Goal: Task Accomplishment & Management: Manage account settings

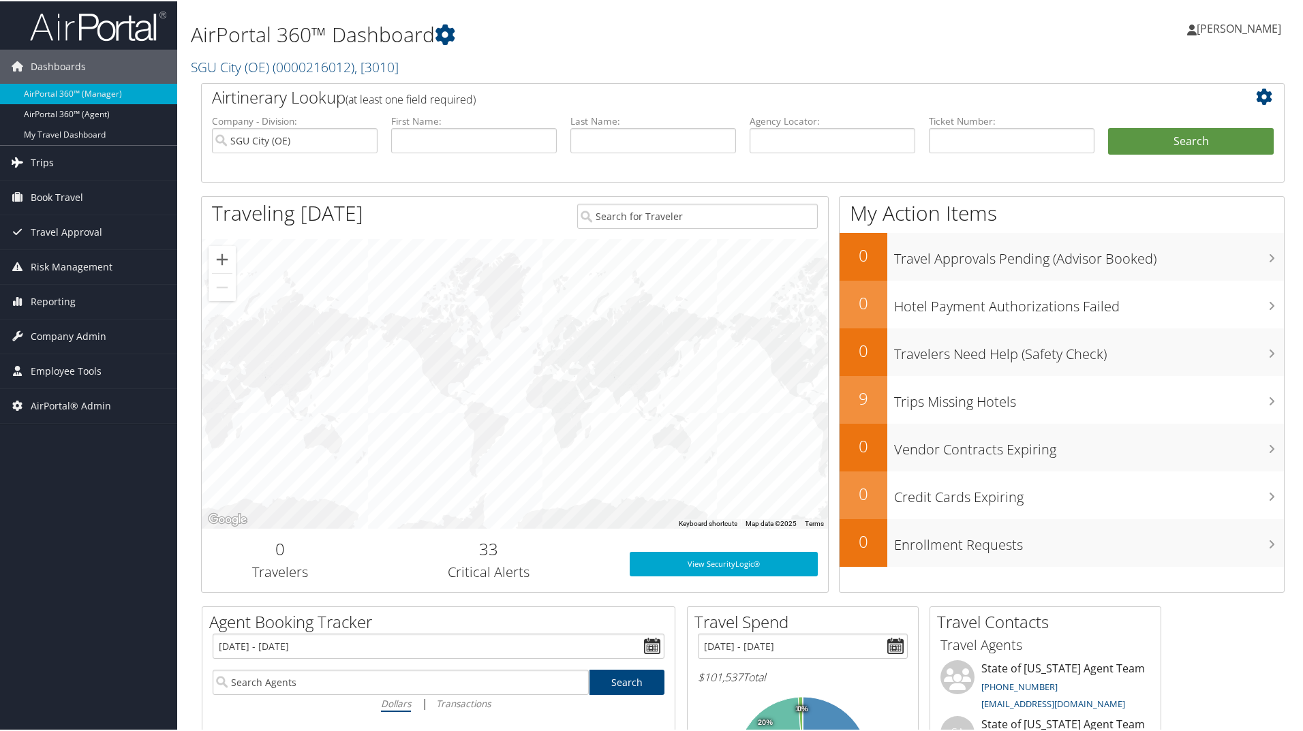
click at [51, 168] on span "Trips" at bounding box center [42, 161] width 23 height 34
click at [70, 440] on span "Company Admin" at bounding box center [69, 437] width 76 height 34
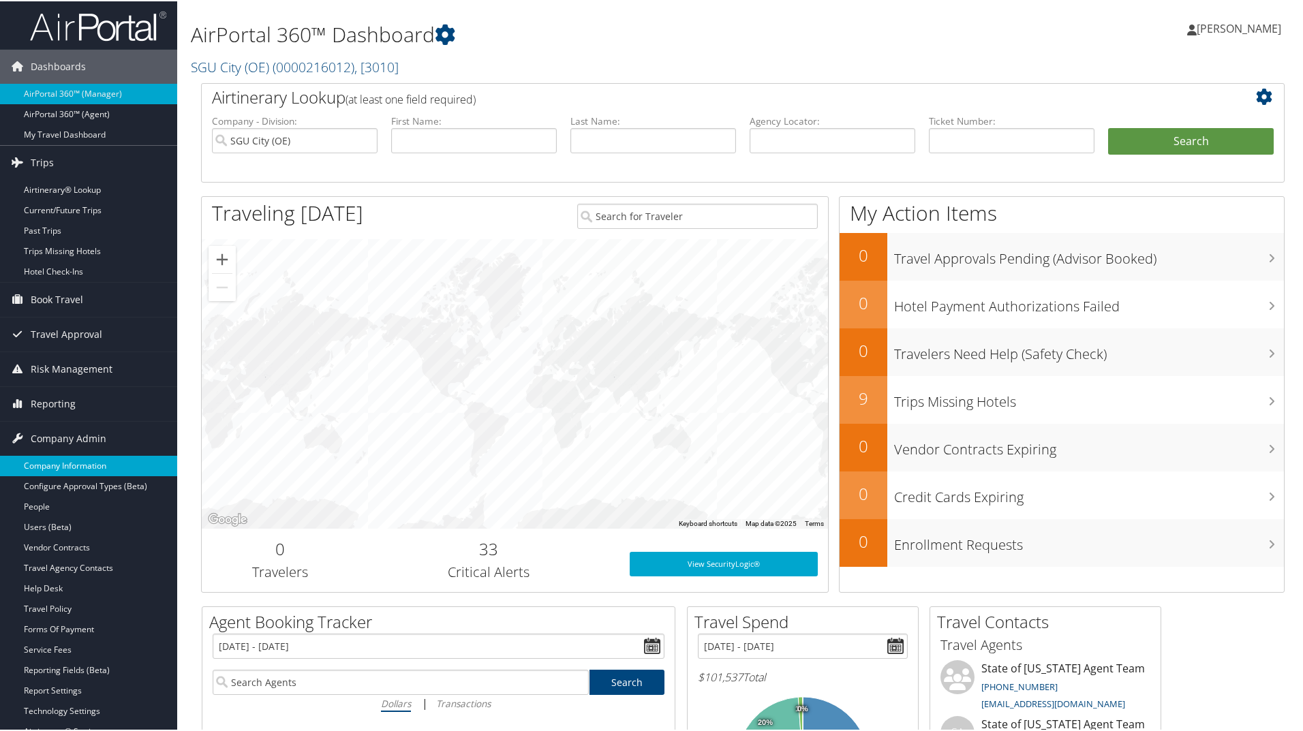
click at [70, 461] on link "Company Information" at bounding box center [88, 465] width 177 height 20
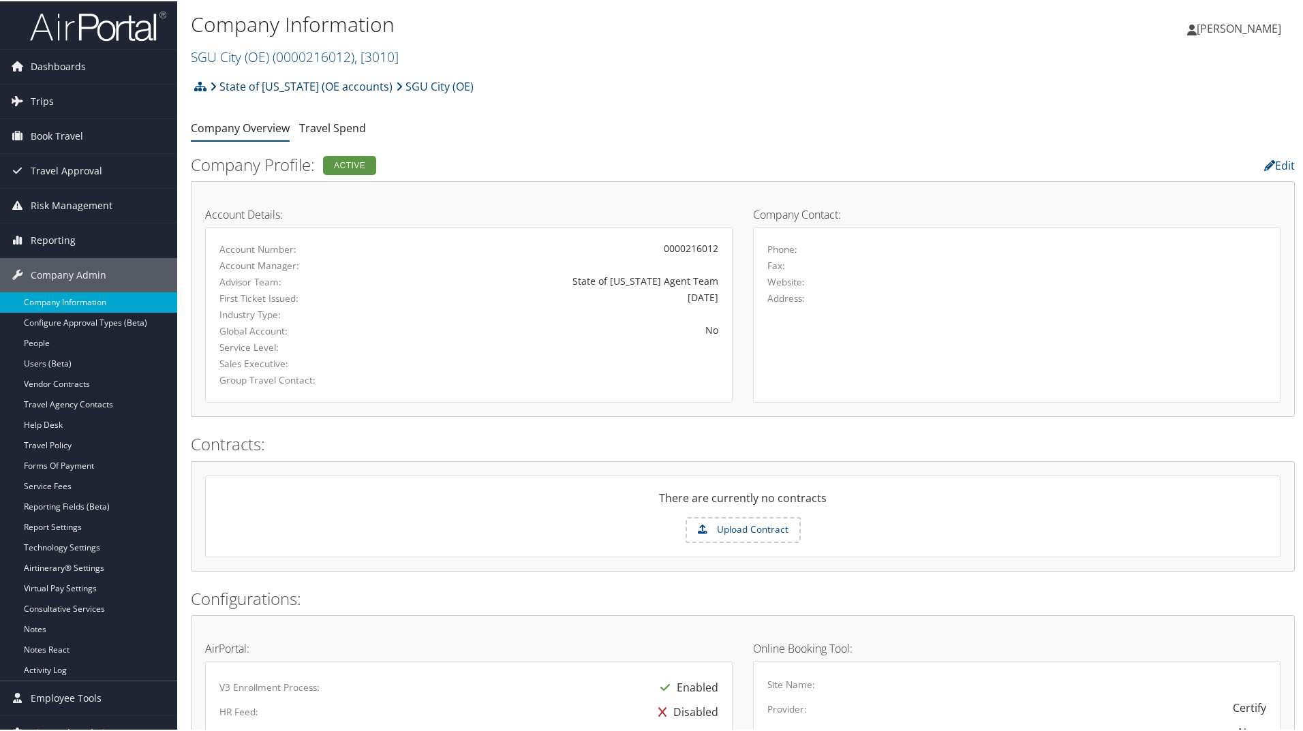
click at [298, 82] on link "State of [US_STATE] (OE accounts)" at bounding box center [301, 85] width 183 height 27
click at [307, 54] on span "( 0000216012 )" at bounding box center [314, 55] width 82 height 18
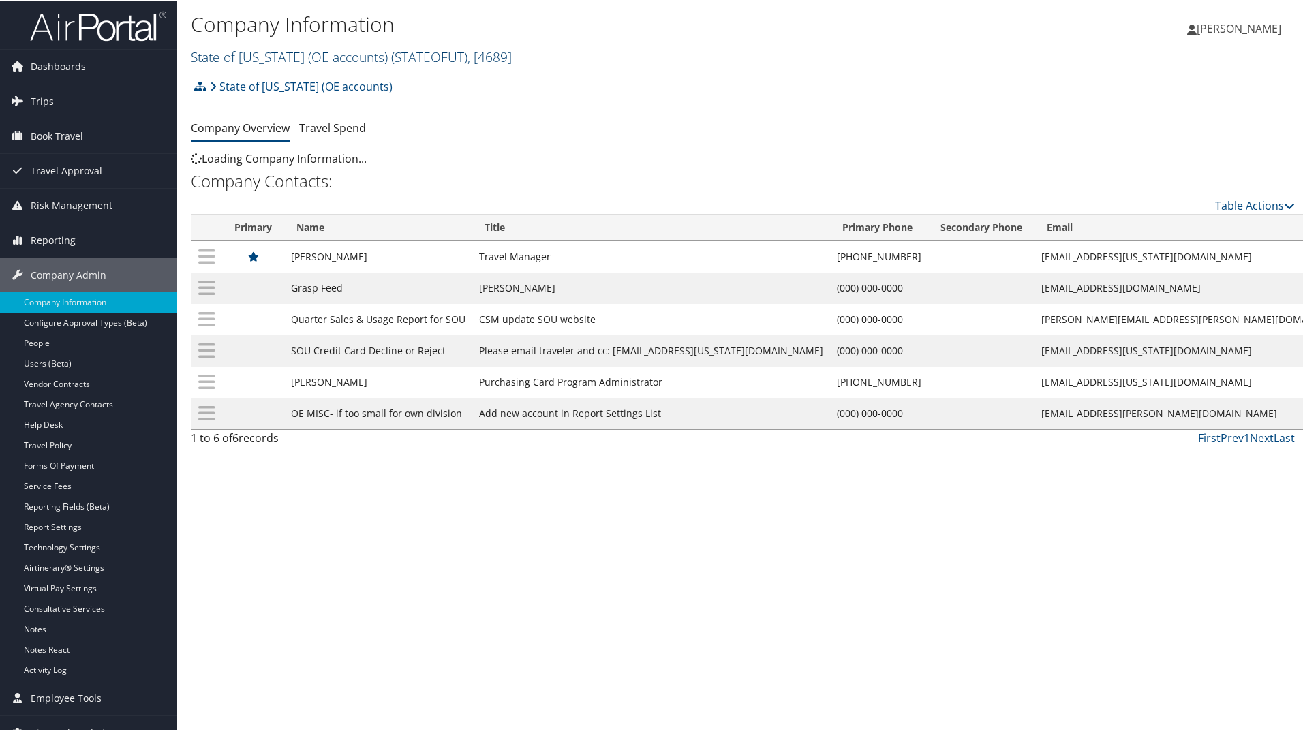
click at [303, 61] on link "State of Utah (OE accounts) ( STATEOFUT ) , [ 4689 ]" at bounding box center [351, 55] width 321 height 18
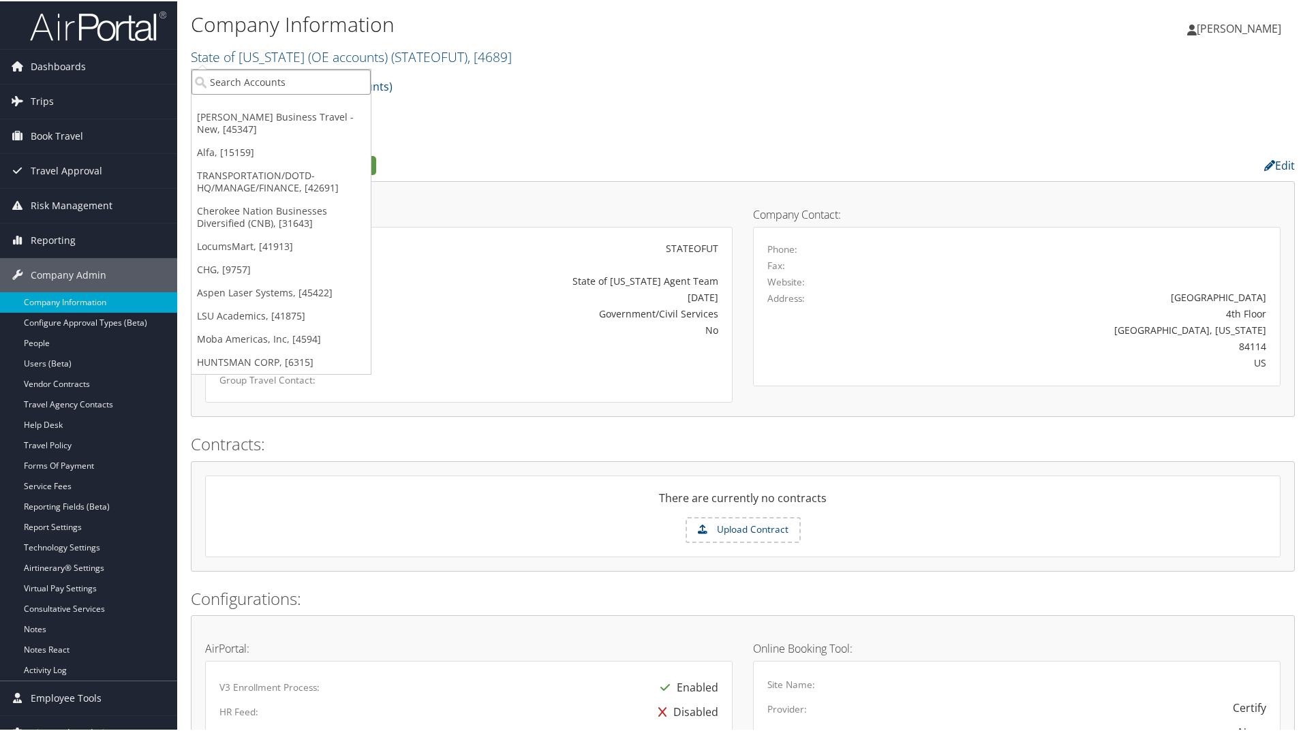
click at [298, 82] on input "search" at bounding box center [280, 80] width 179 height 25
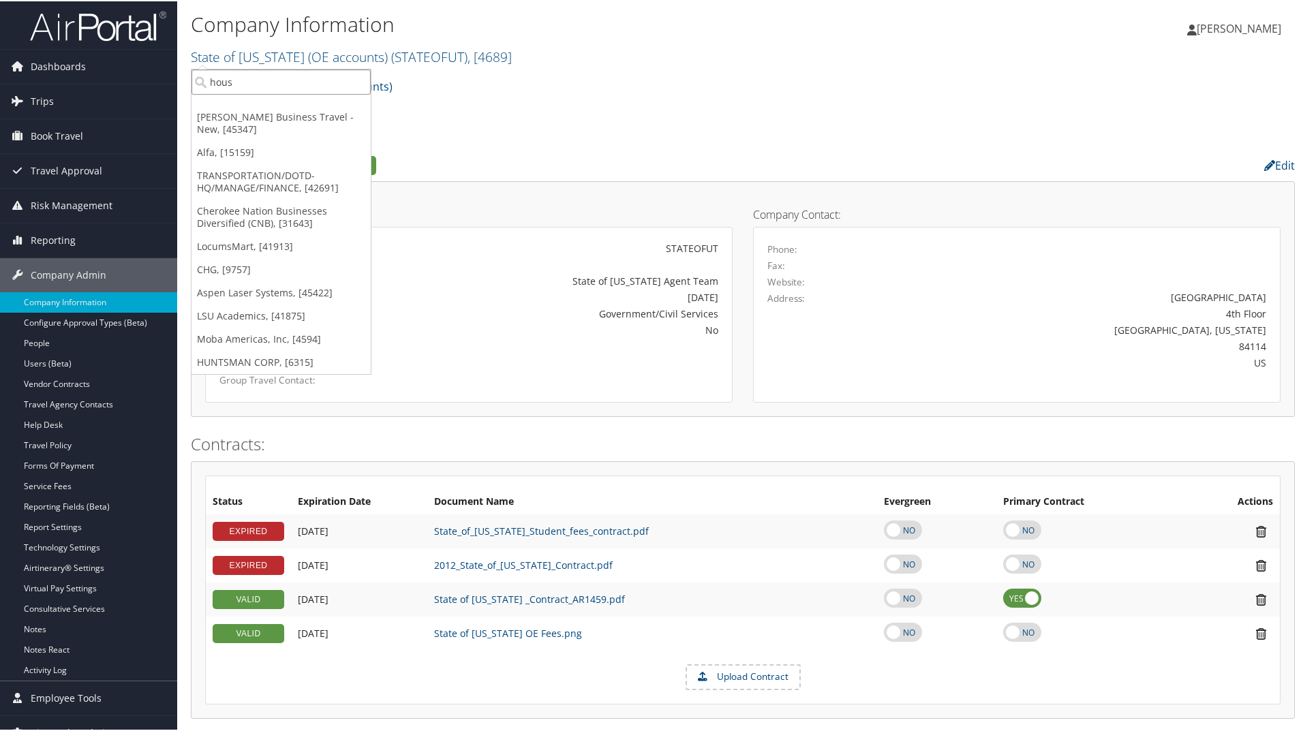
type input "house"
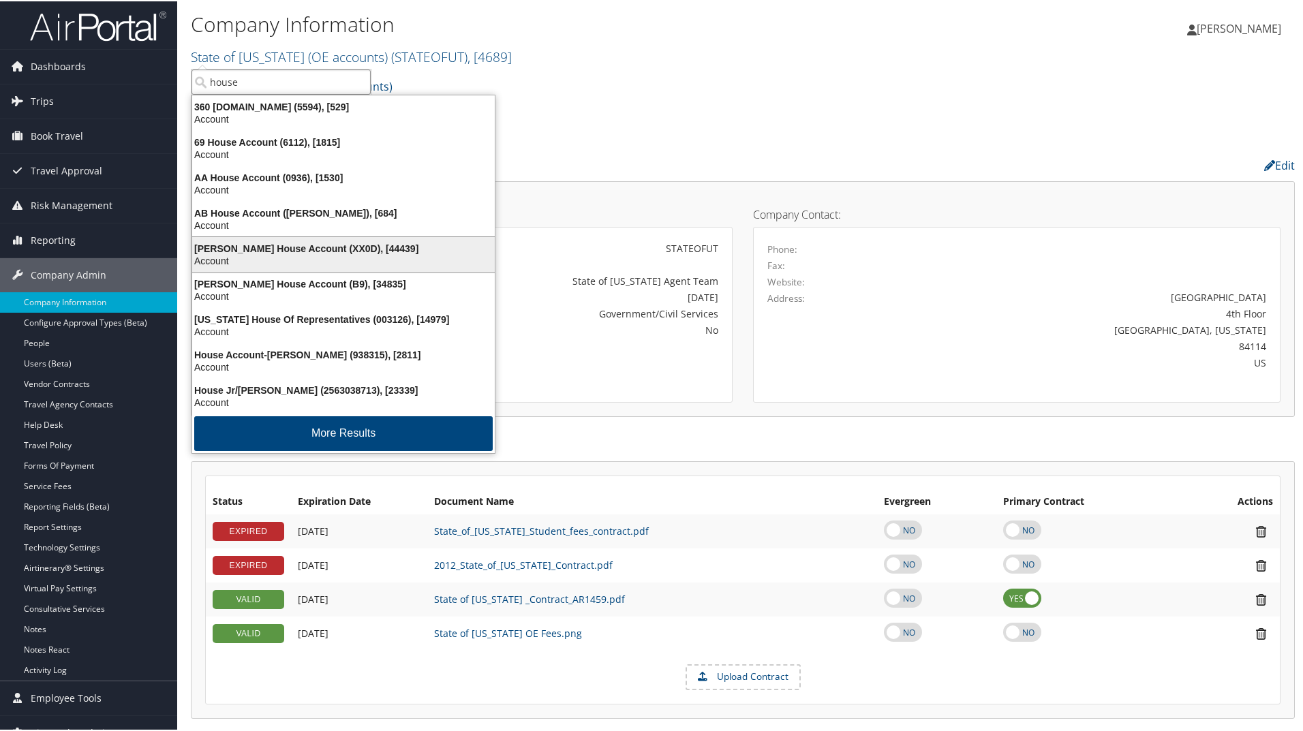
click at [321, 253] on div "Account" at bounding box center [343, 259] width 319 height 12
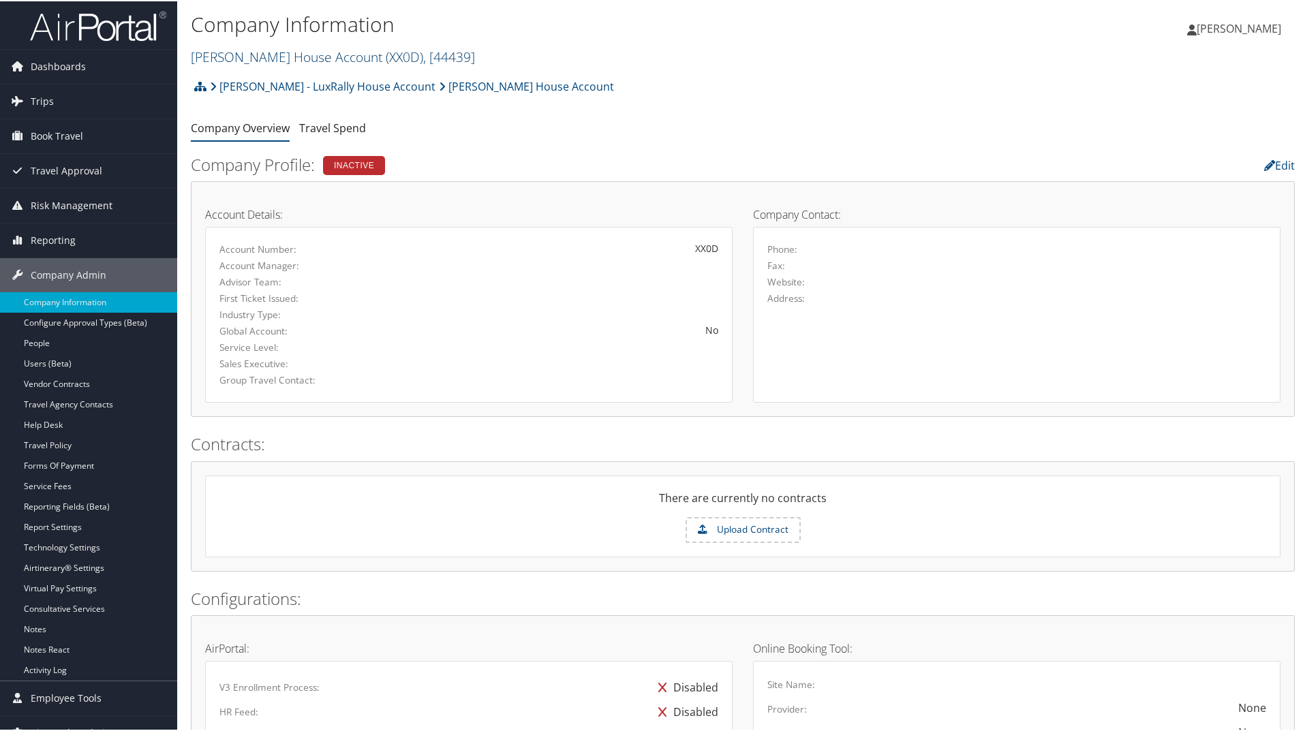
click at [386, 59] on span "( XX0D )" at bounding box center [404, 55] width 37 height 18
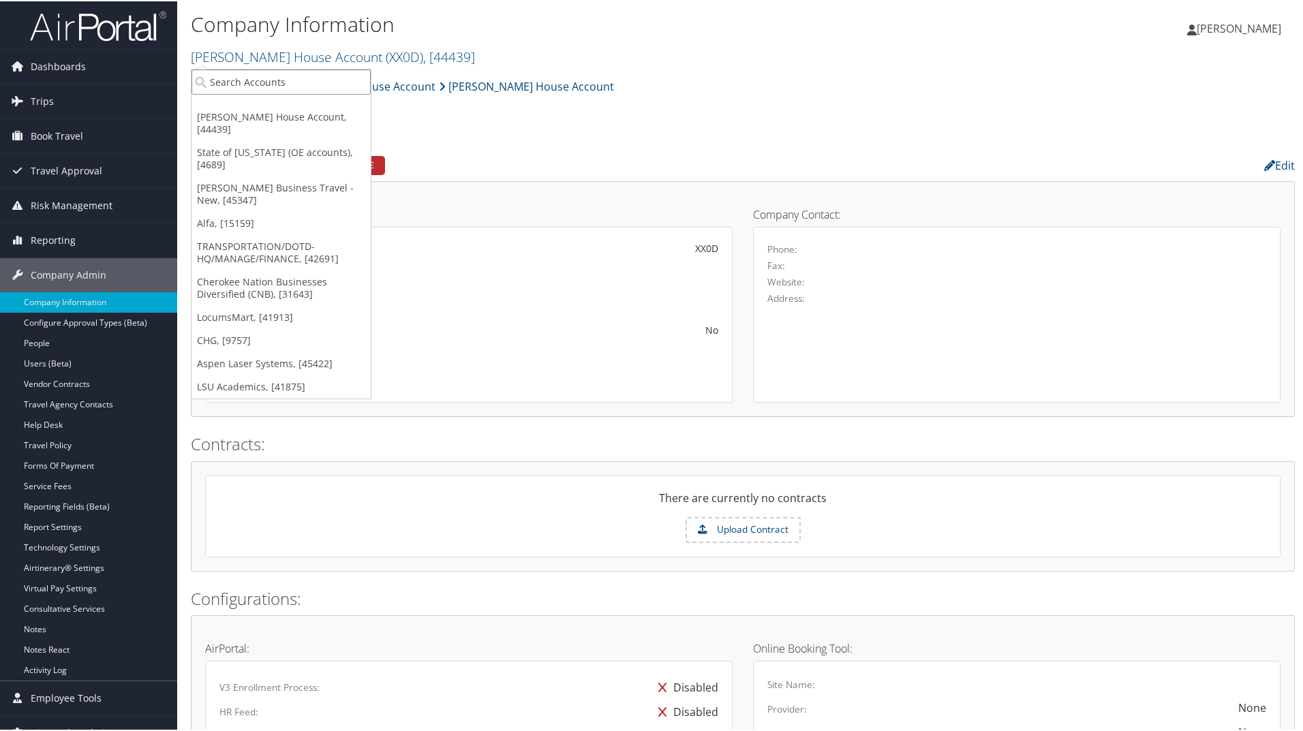
click at [319, 82] on input "search" at bounding box center [280, 80] width 179 height 25
type input "house"
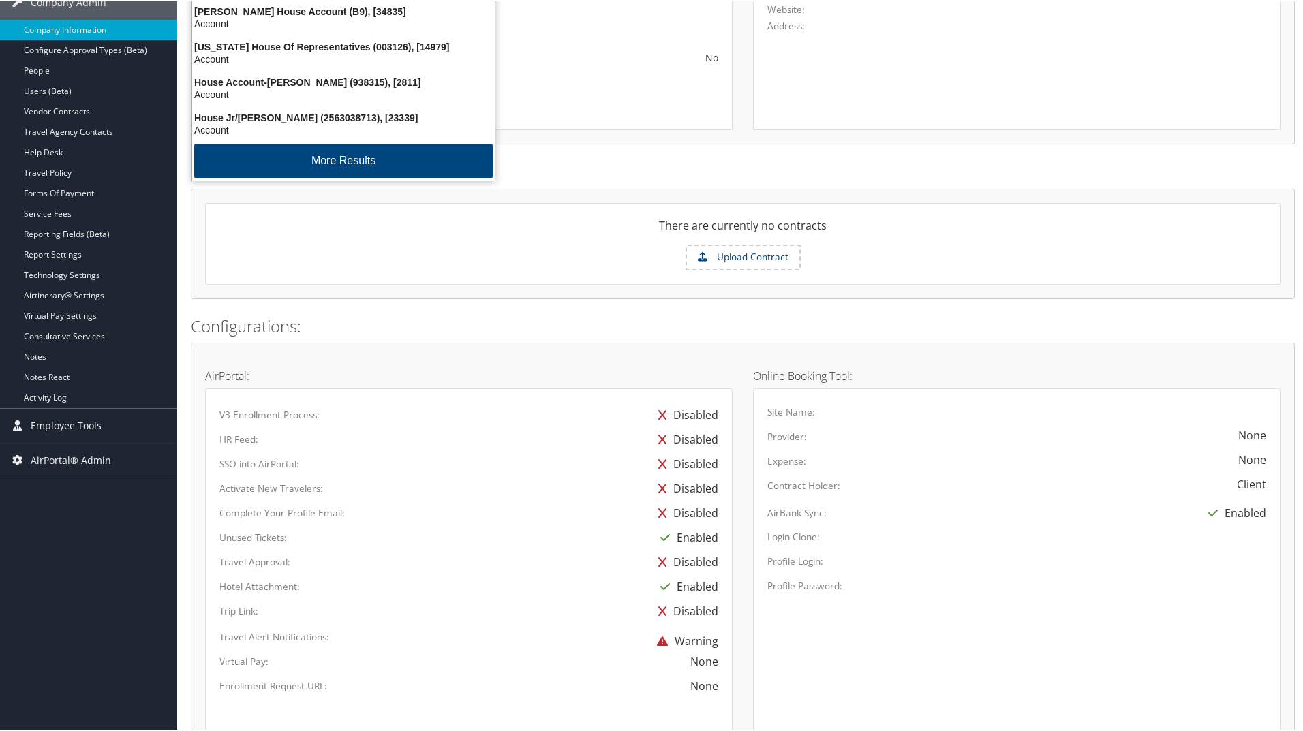
scroll to position [68, 0]
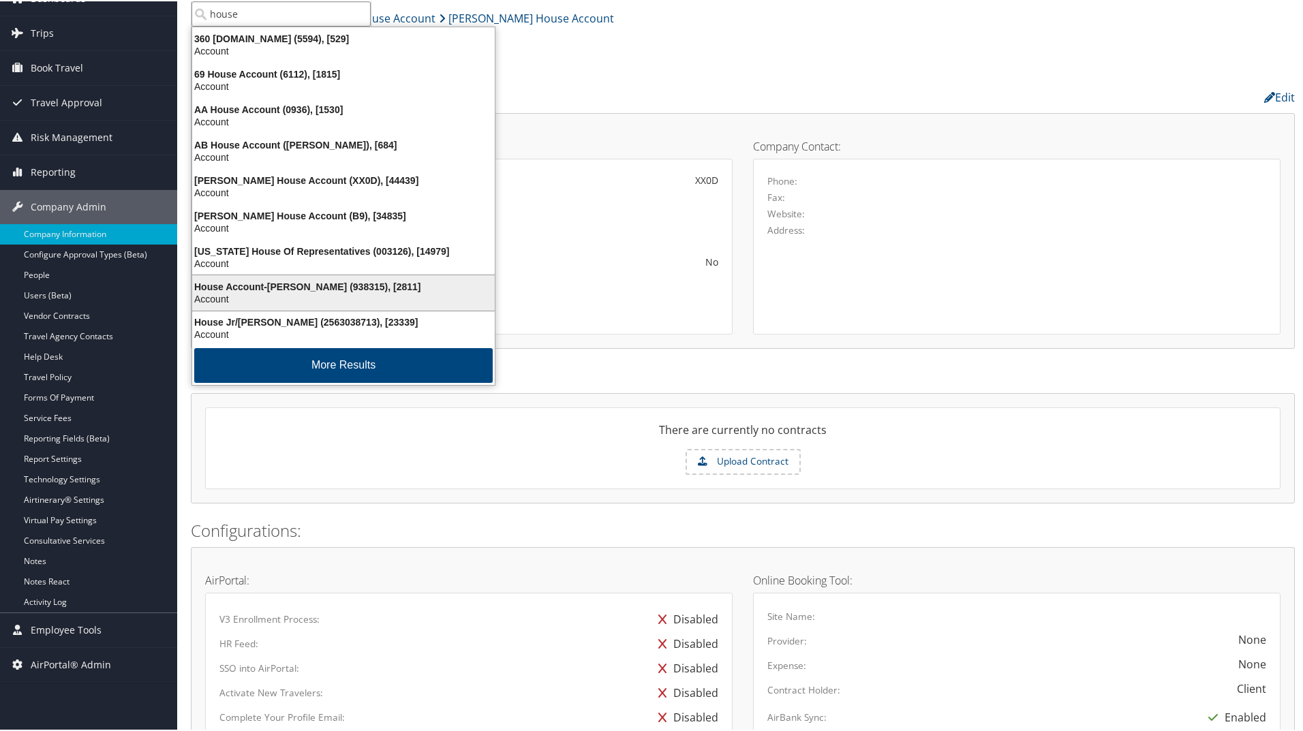
click at [313, 283] on div "House Account-Laura Reed (938315), [2811]" at bounding box center [343, 285] width 319 height 12
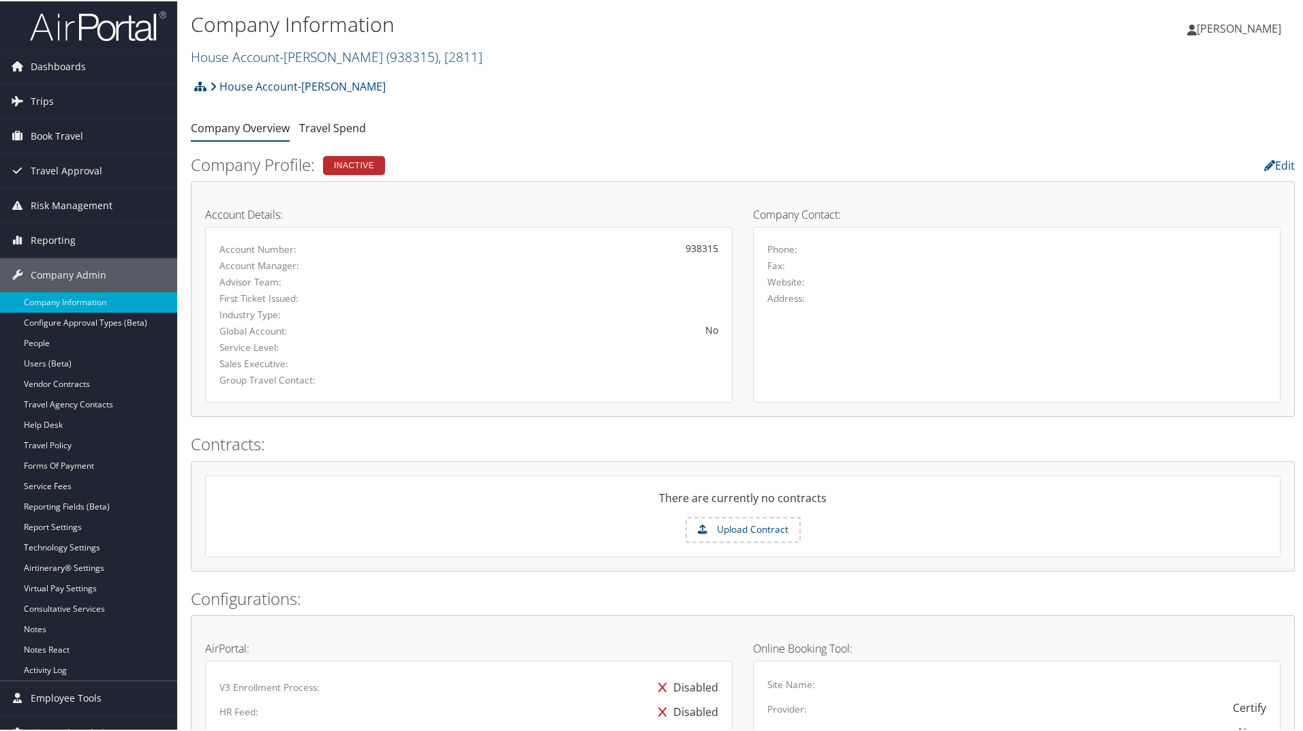
click at [254, 53] on link "House Account-[PERSON_NAME] ( 938315 ) , [ 2811 ]" at bounding box center [337, 55] width 292 height 18
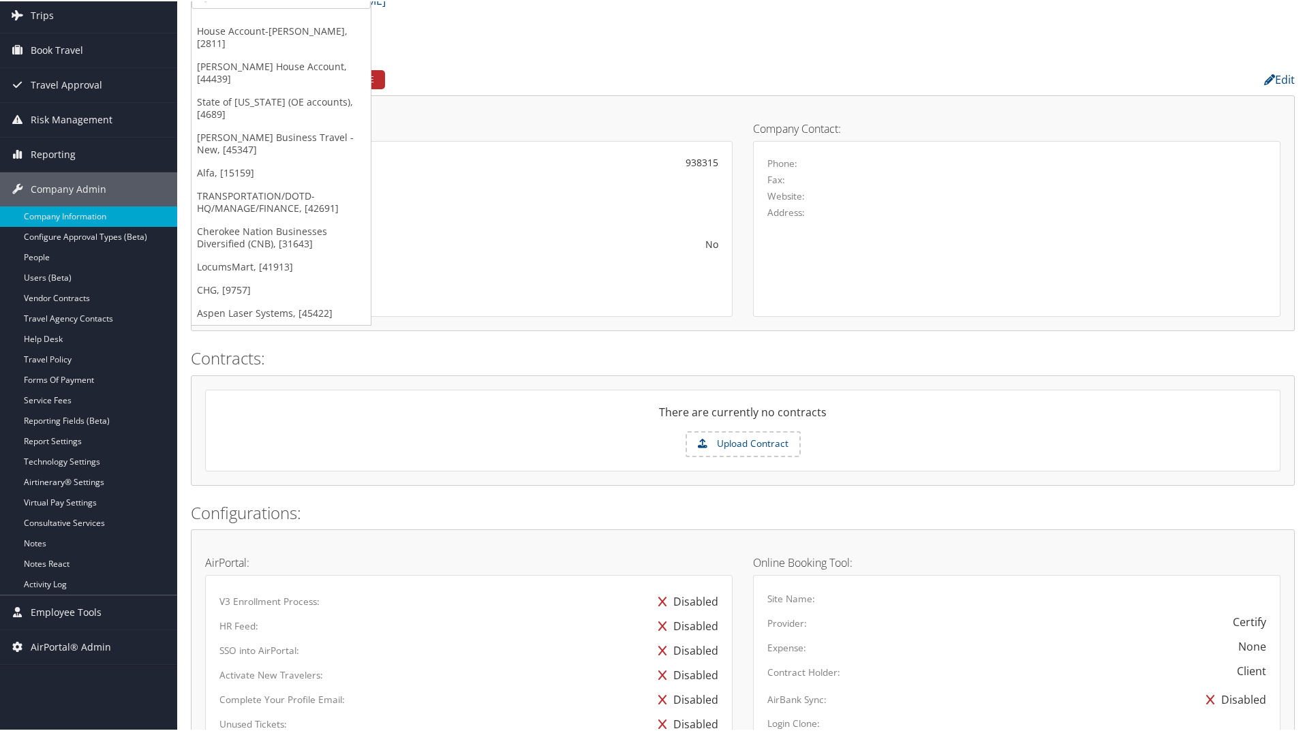
scroll to position [273, 0]
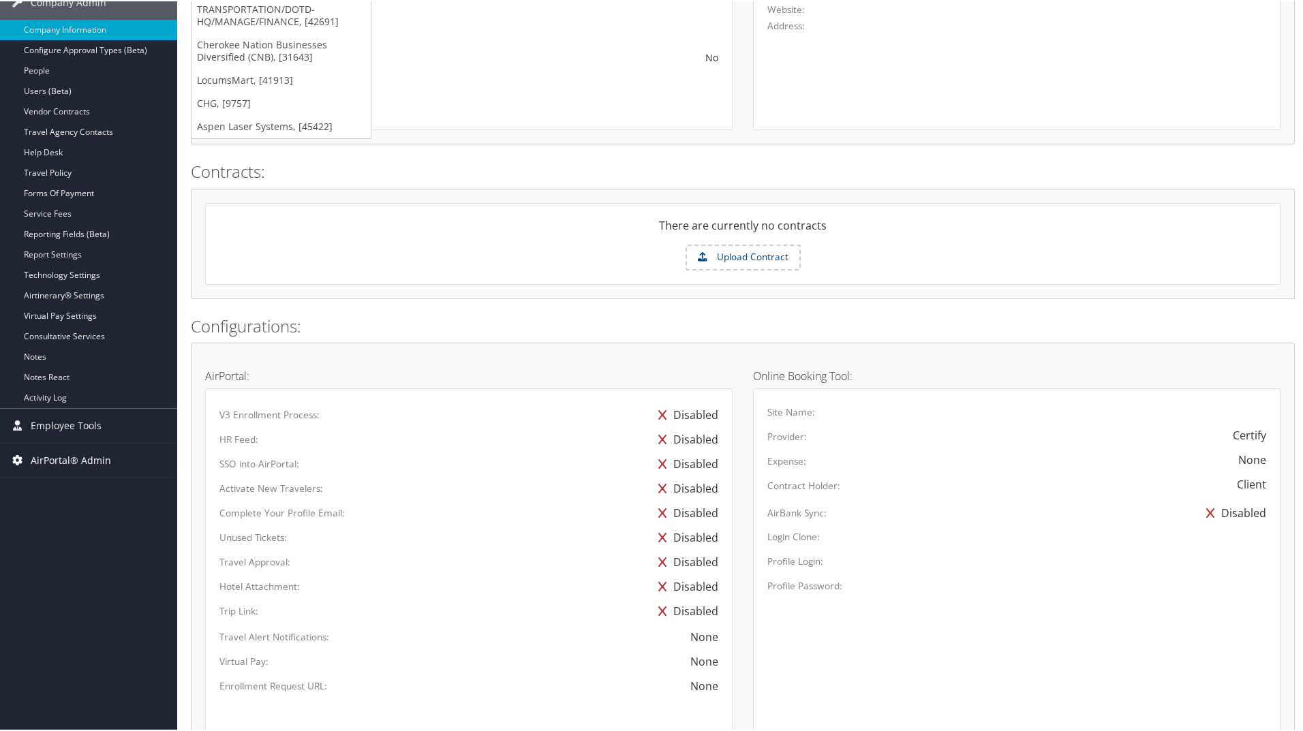
click at [91, 464] on span "AirPortal® Admin" at bounding box center [71, 459] width 80 height 34
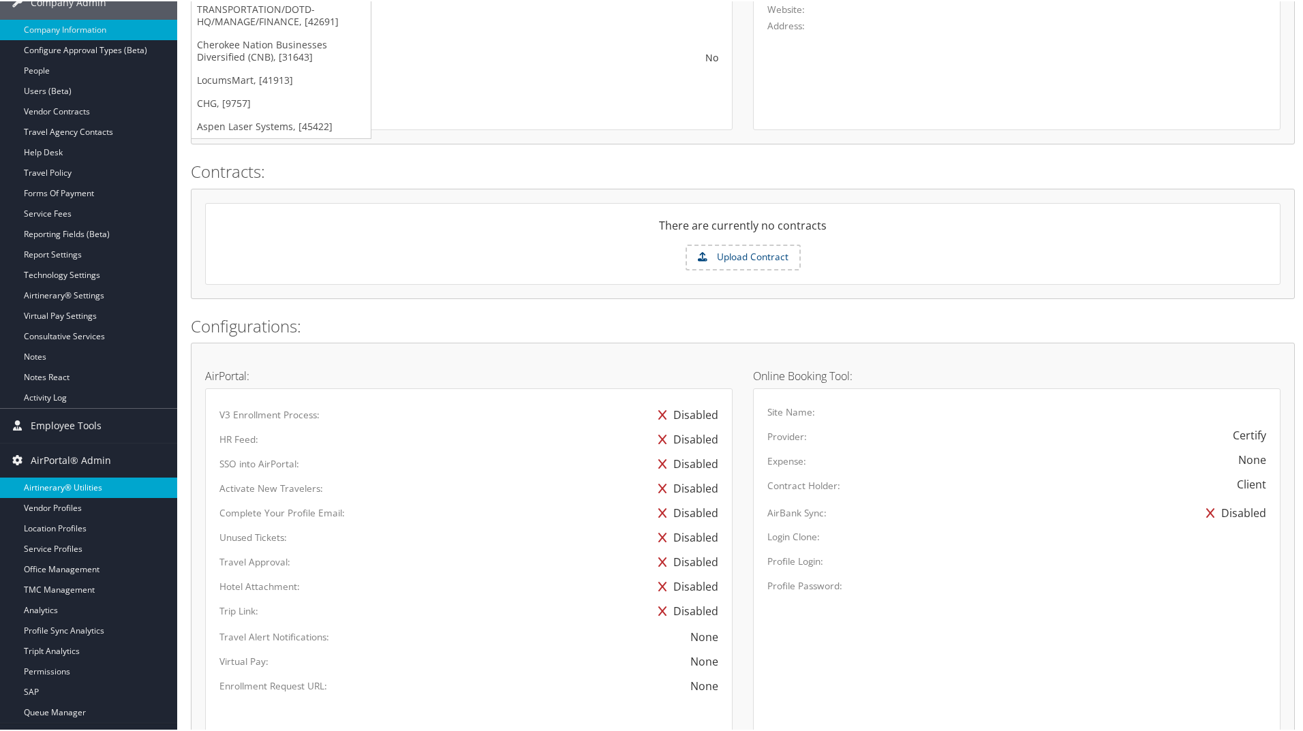
click at [95, 487] on link "Airtinerary® Utilities" at bounding box center [88, 486] width 177 height 20
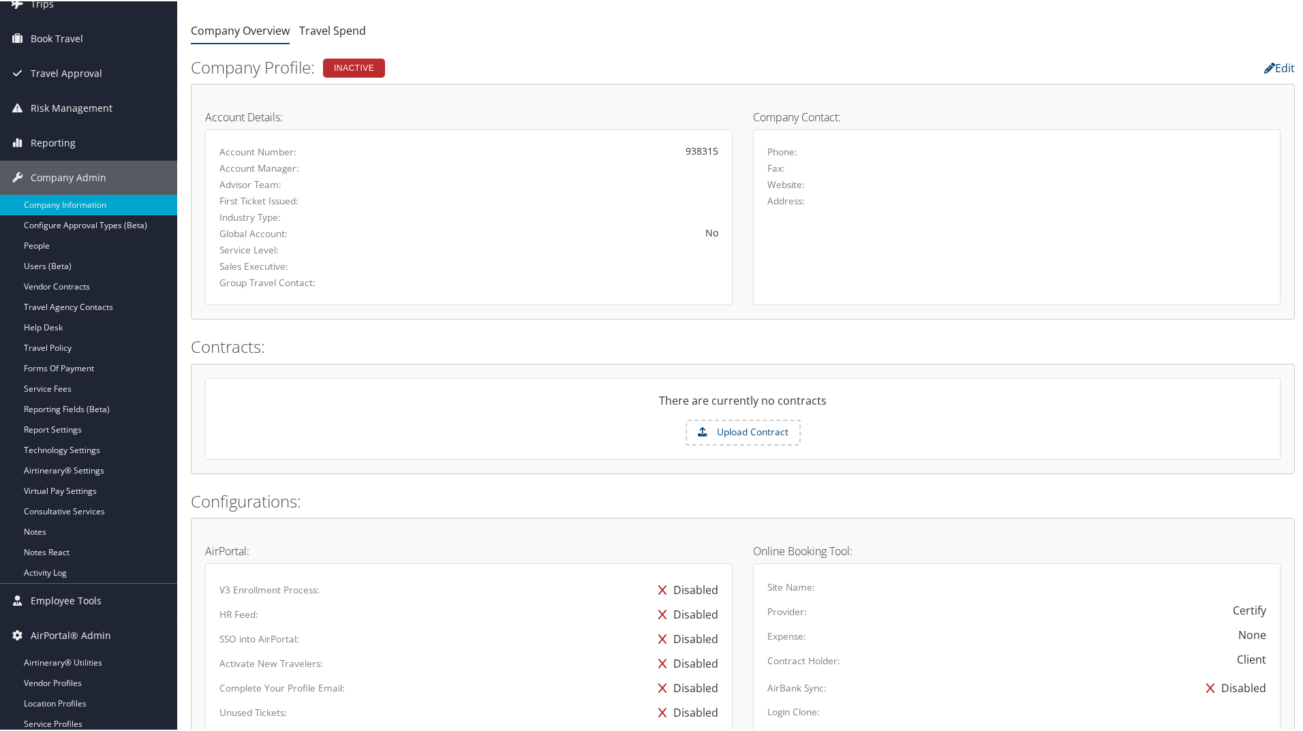
scroll to position [0, 0]
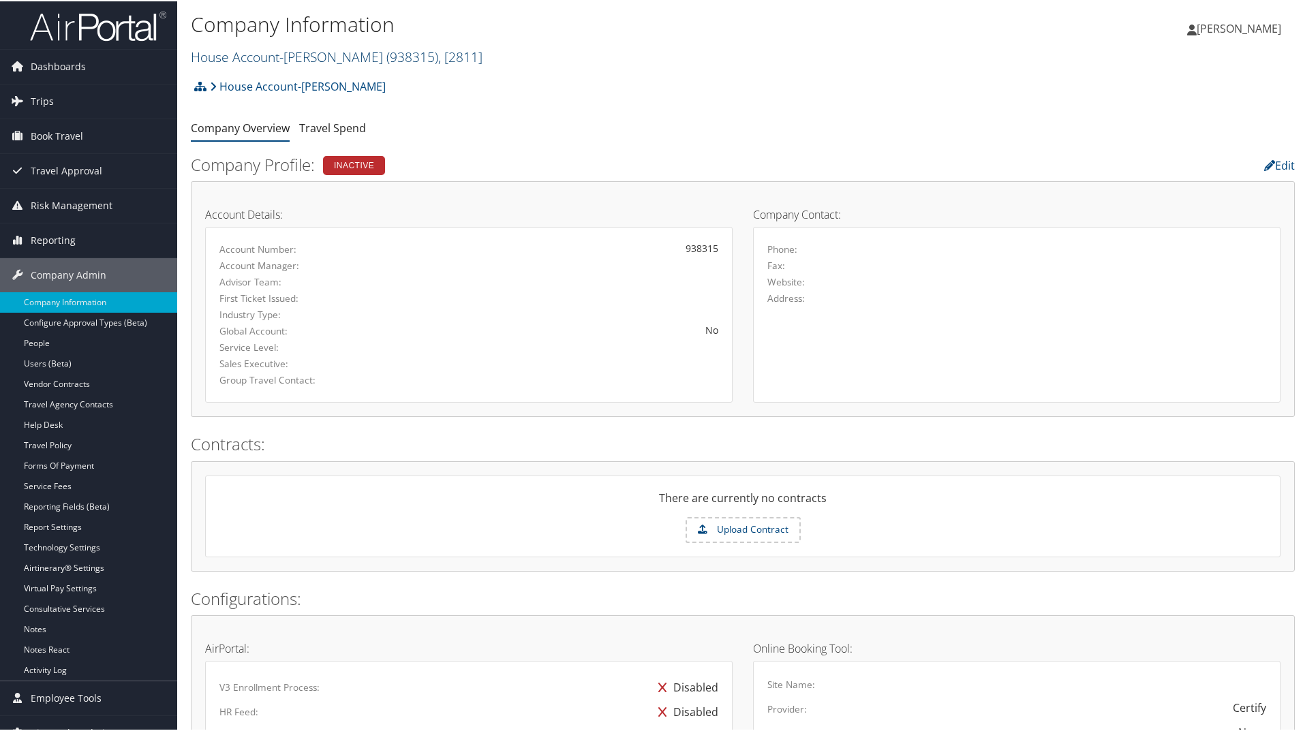
click at [330, 61] on link "House Account-Laura Reed ( 938315 ) , [ 2811 ]" at bounding box center [337, 55] width 292 height 18
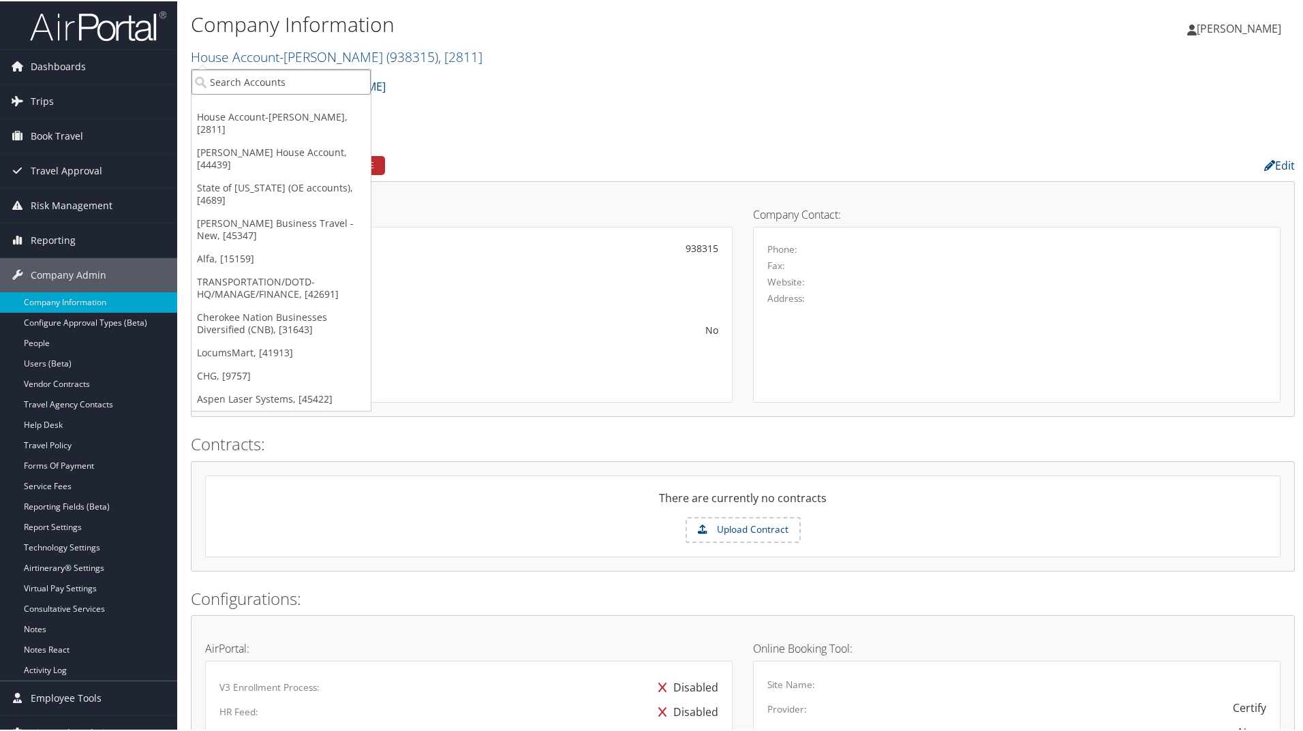
click at [318, 80] on input "search" at bounding box center [280, 80] width 179 height 25
type input "jan herwick"
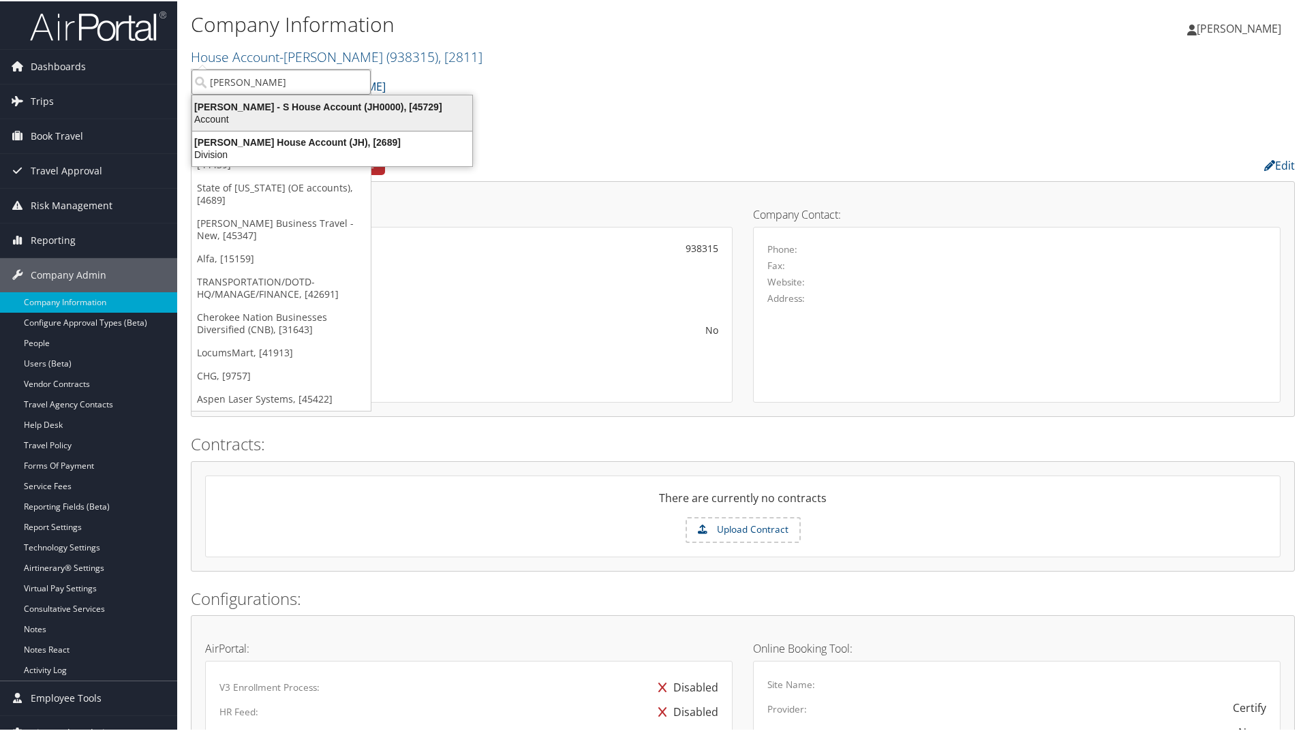
click at [309, 110] on div "Jan Herwick - S House Account (JH0000), [45729]" at bounding box center [332, 105] width 296 height 12
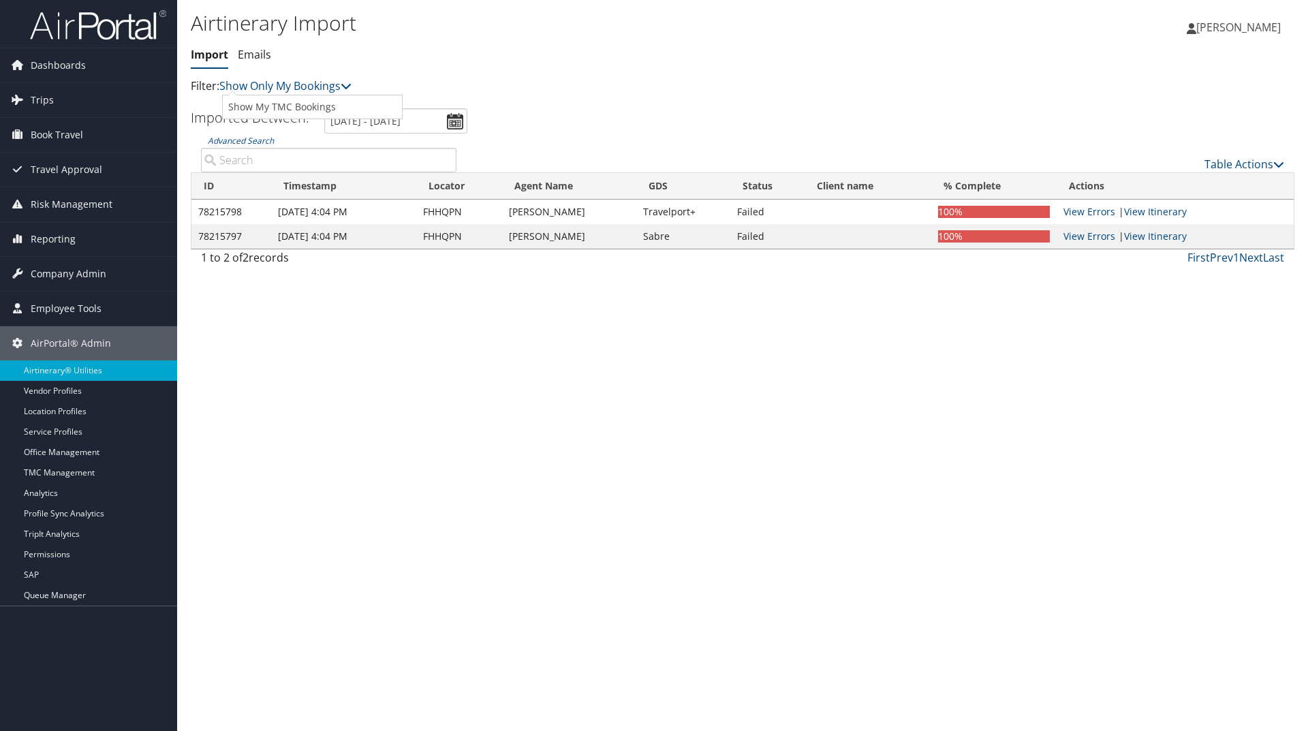
click at [298, 93] on p "Filter: Show Only My Bookings" at bounding box center [559, 87] width 736 height 18
click at [308, 87] on link "Show Only My Bookings" at bounding box center [285, 85] width 132 height 15
click at [309, 104] on link "Show My TMC Bookings" at bounding box center [312, 106] width 179 height 23
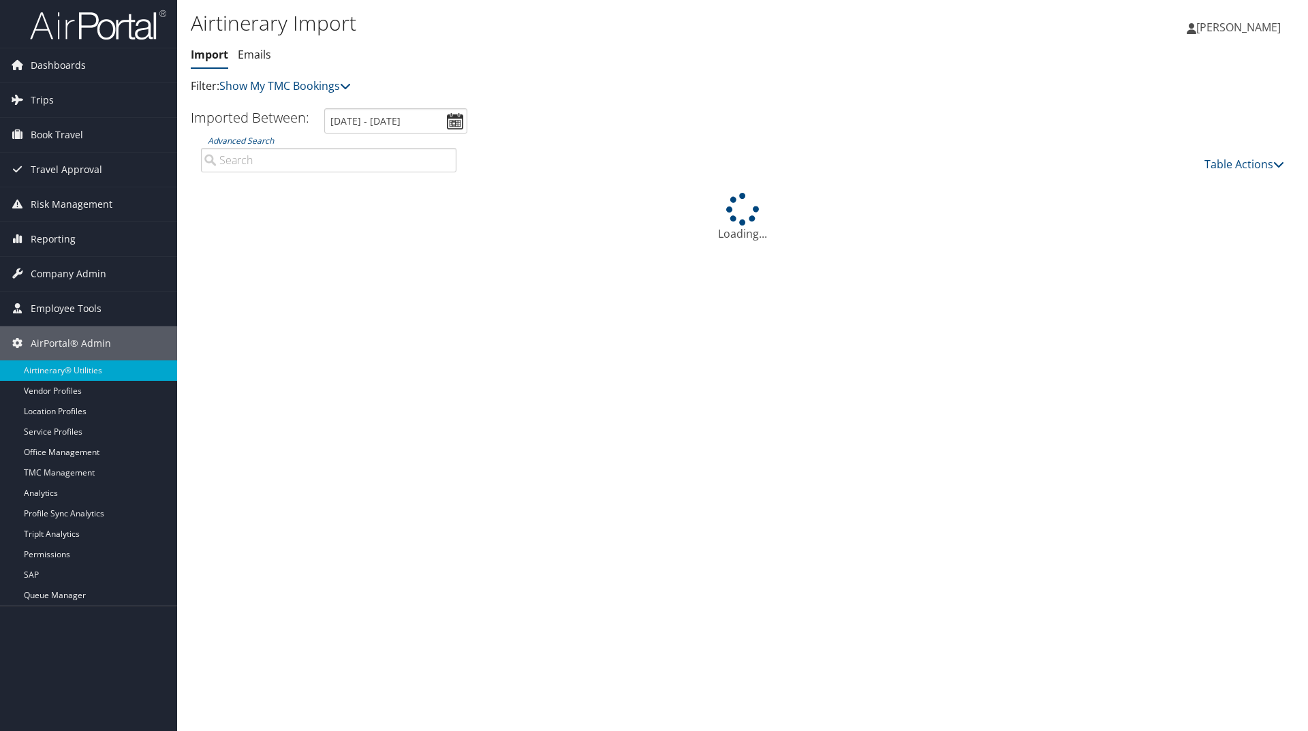
click at [394, 172] on input "Advanced Search" at bounding box center [329, 160] width 256 height 25
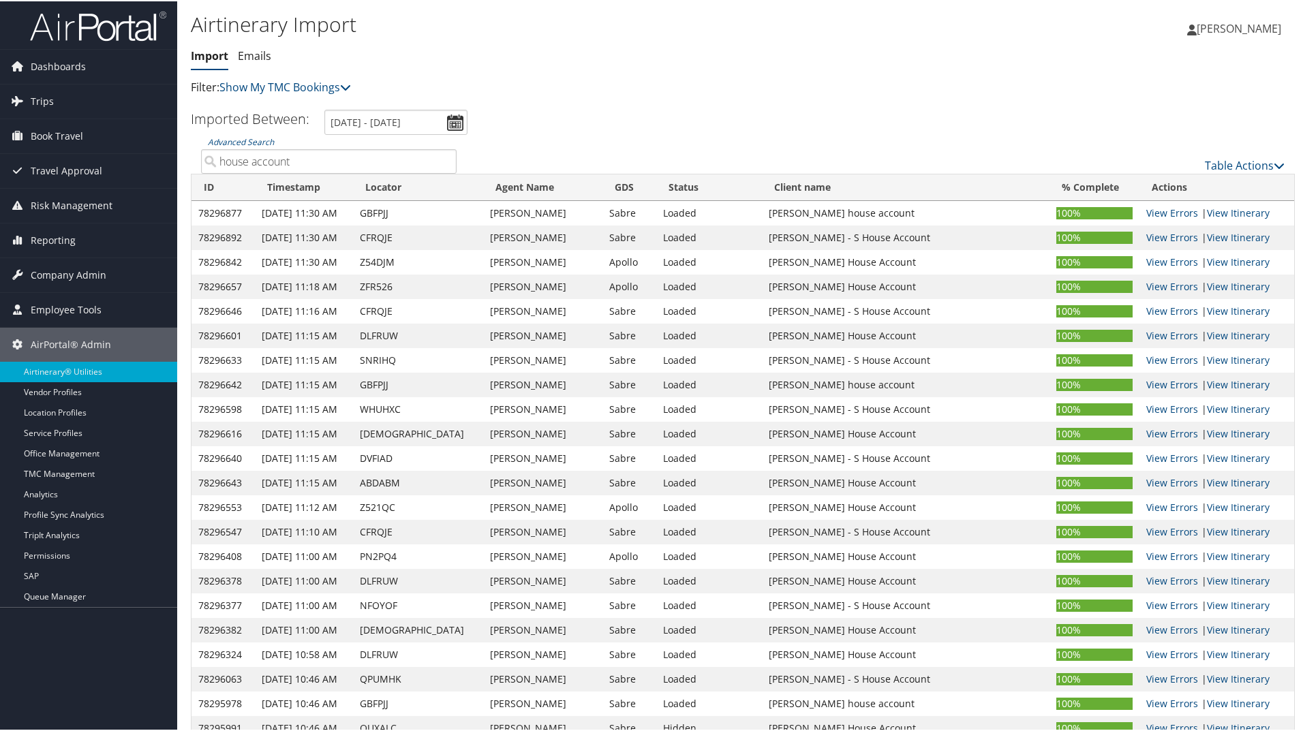
type input "house account"
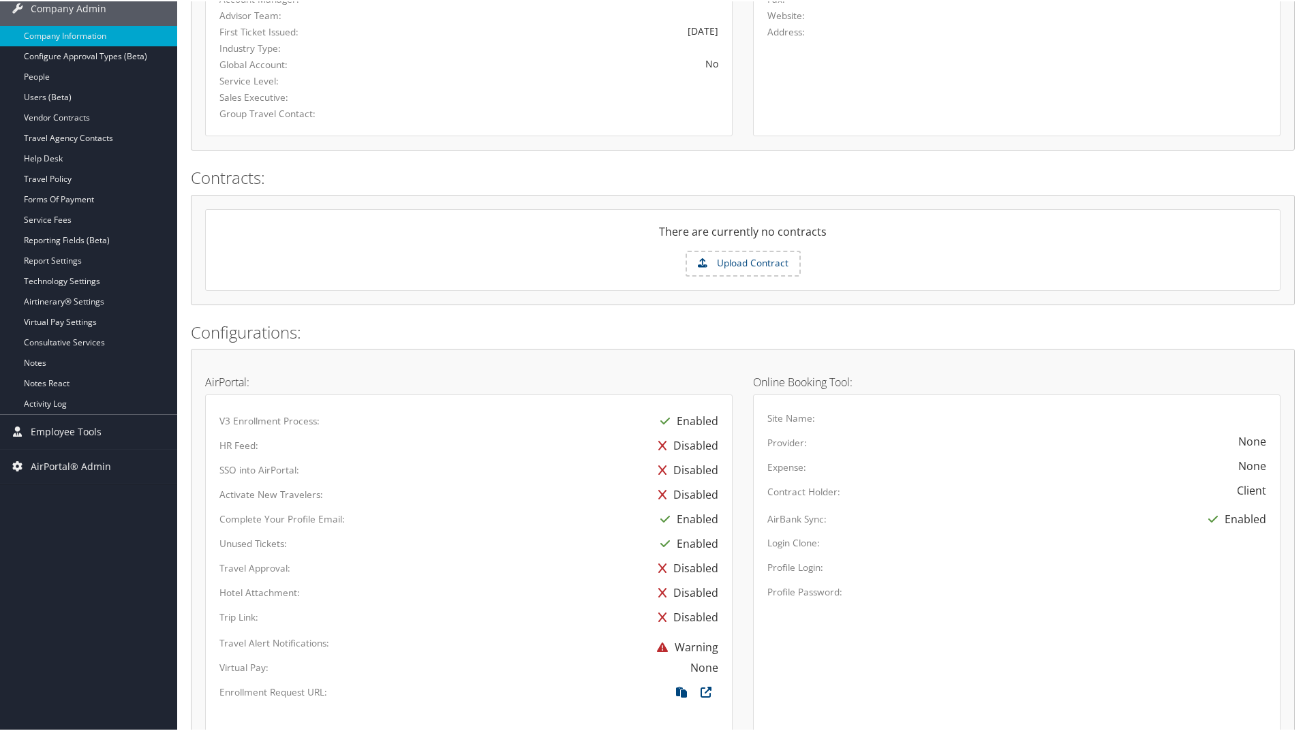
scroll to position [157, 0]
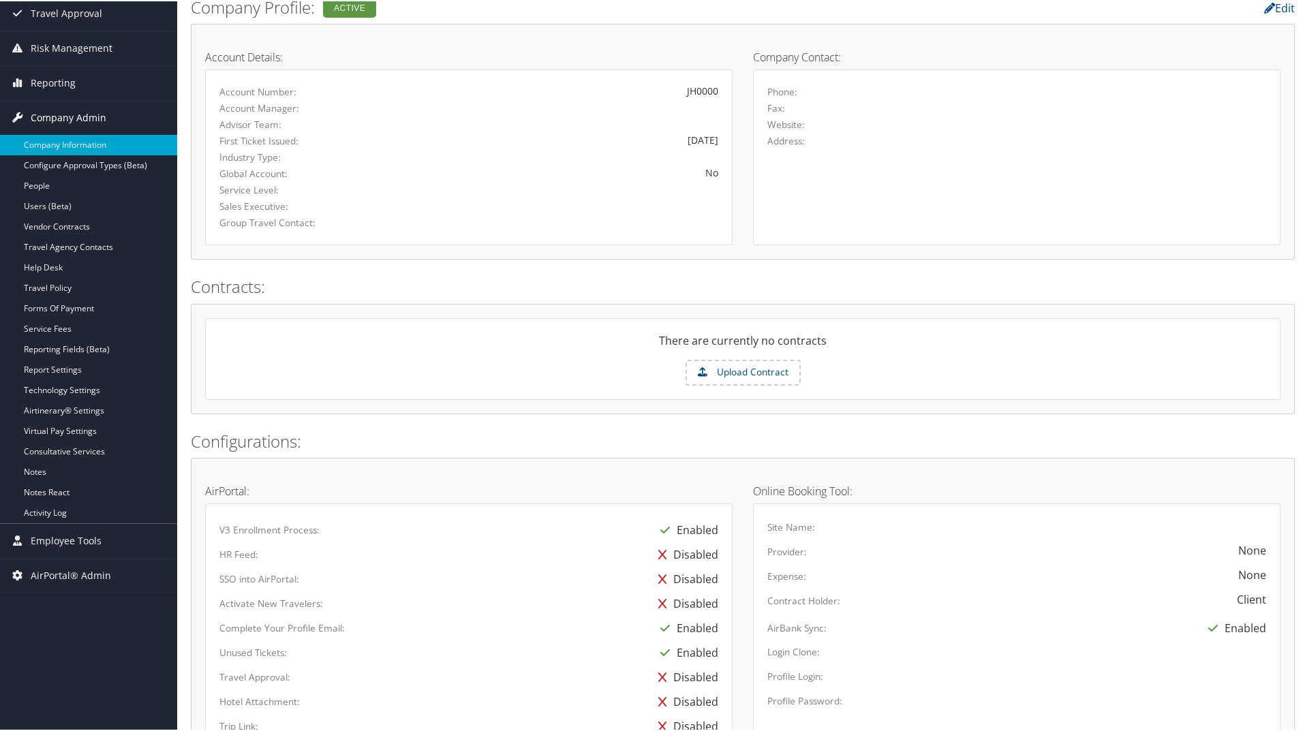
click at [72, 108] on span "Company Admin" at bounding box center [69, 116] width 76 height 34
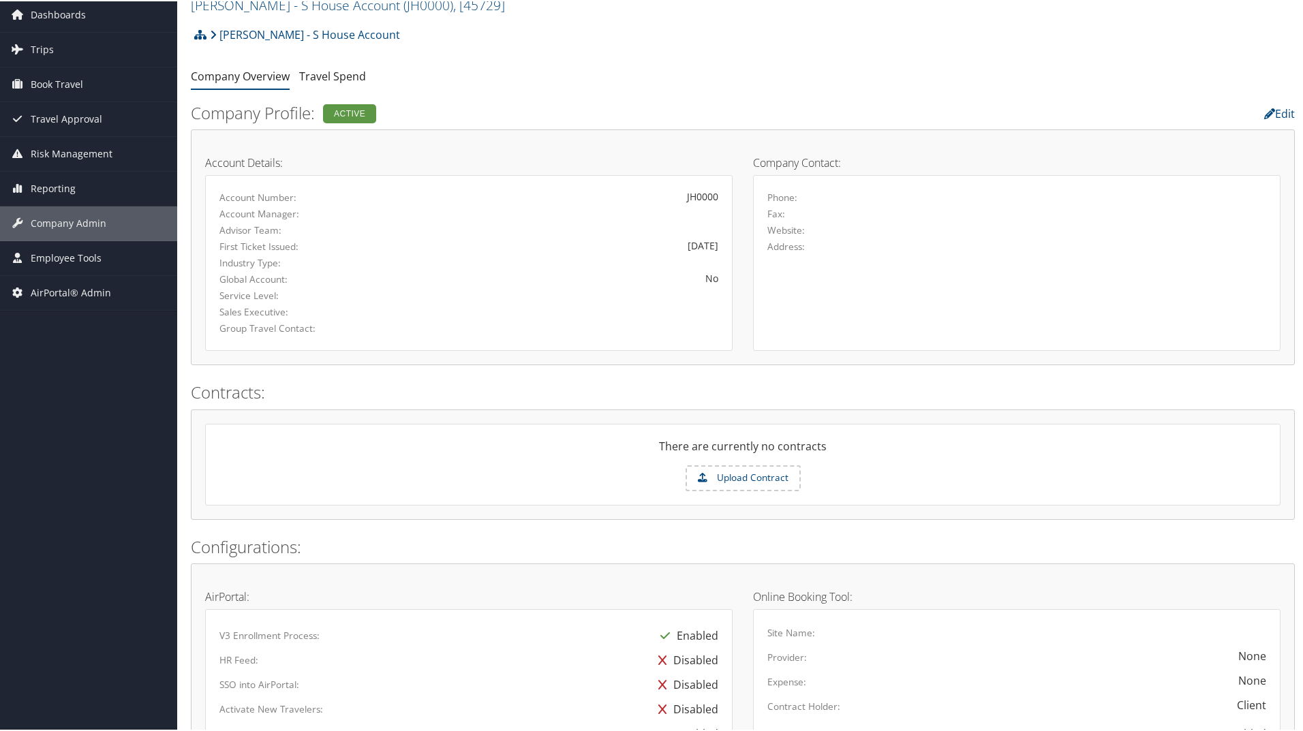
scroll to position [0, 0]
